Goal: Navigation & Orientation: Go to known website

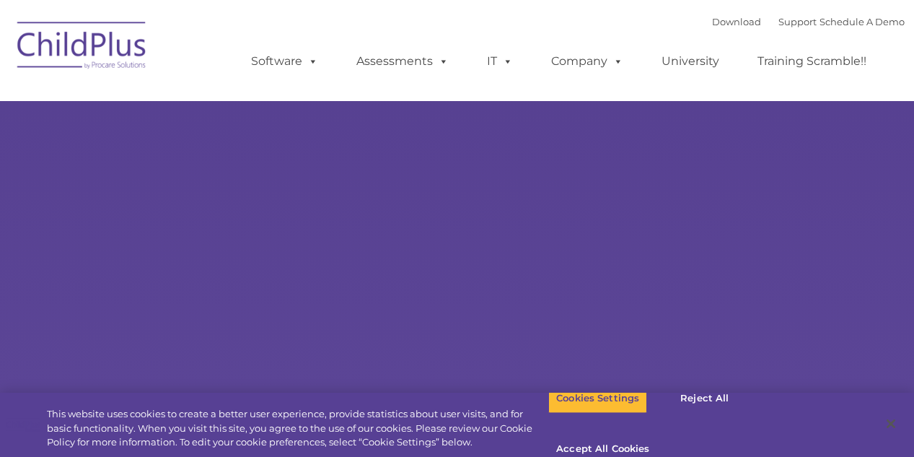
select select "MEDIUM"
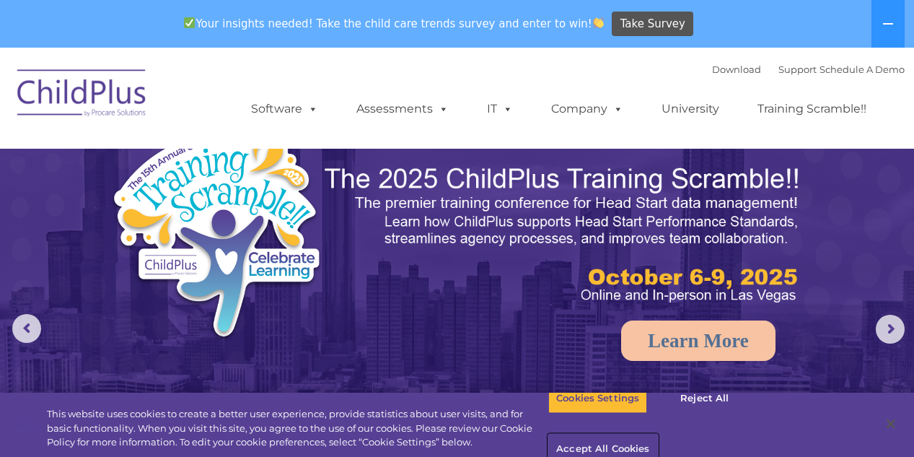
click at [657, 434] on button "Accept All Cookies" at bounding box center [602, 449] width 109 height 30
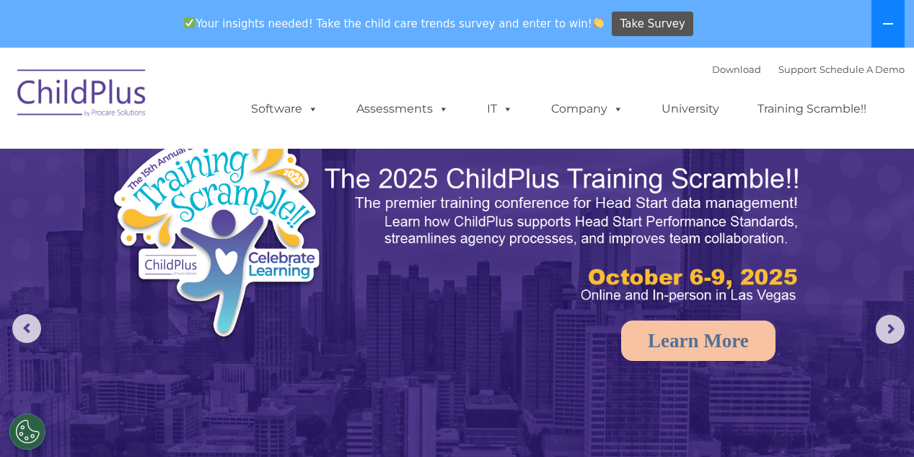
click at [887, 22] on icon at bounding box center [888, 24] width 12 height 12
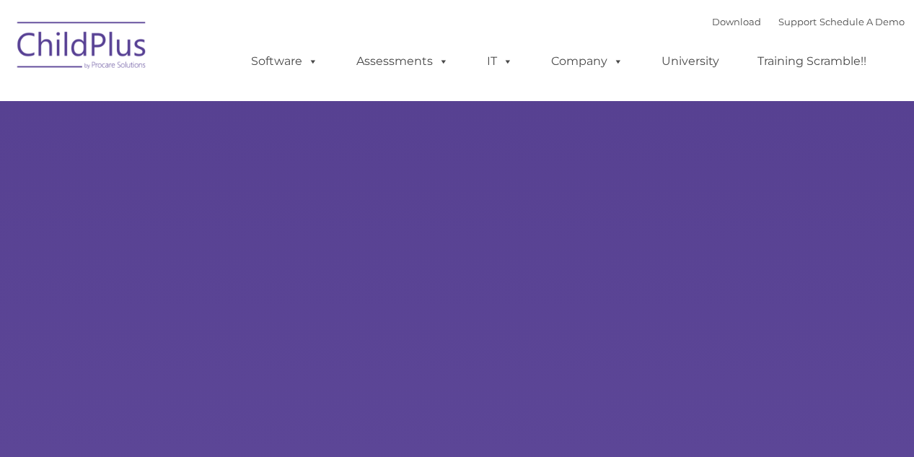
select select "MEDIUM"
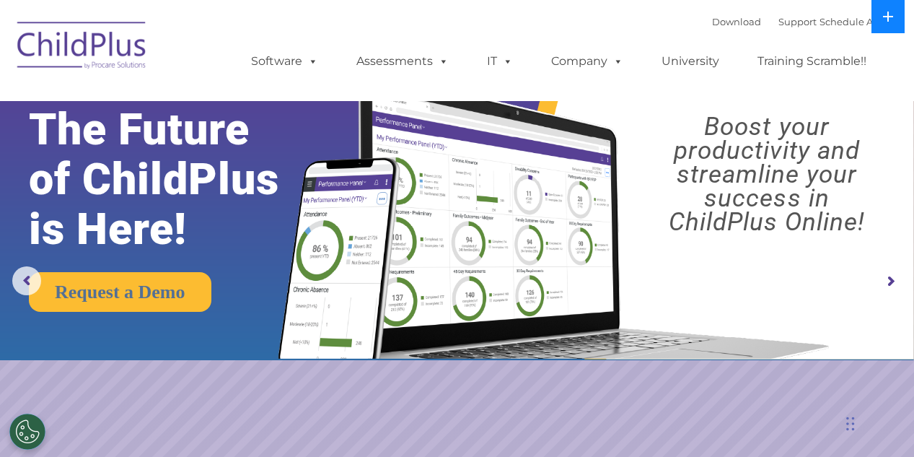
click at [893, 12] on icon at bounding box center [888, 17] width 12 height 12
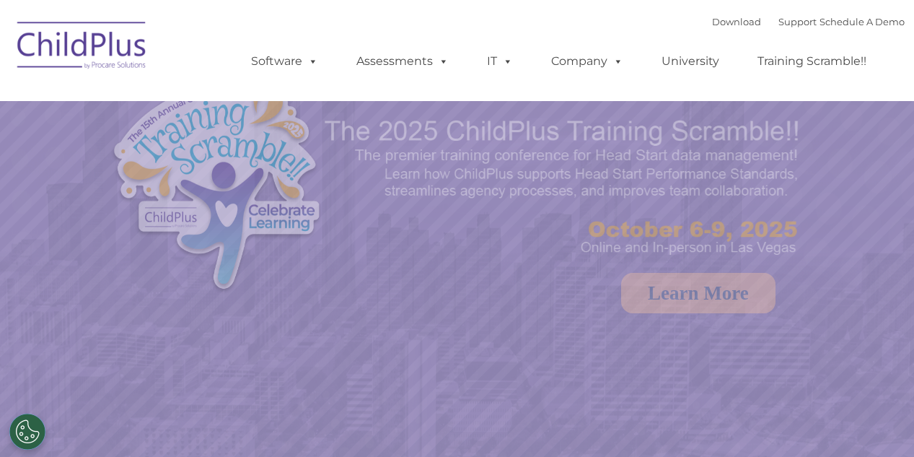
select select "MEDIUM"
